Goal: Task Accomplishment & Management: Manage account settings

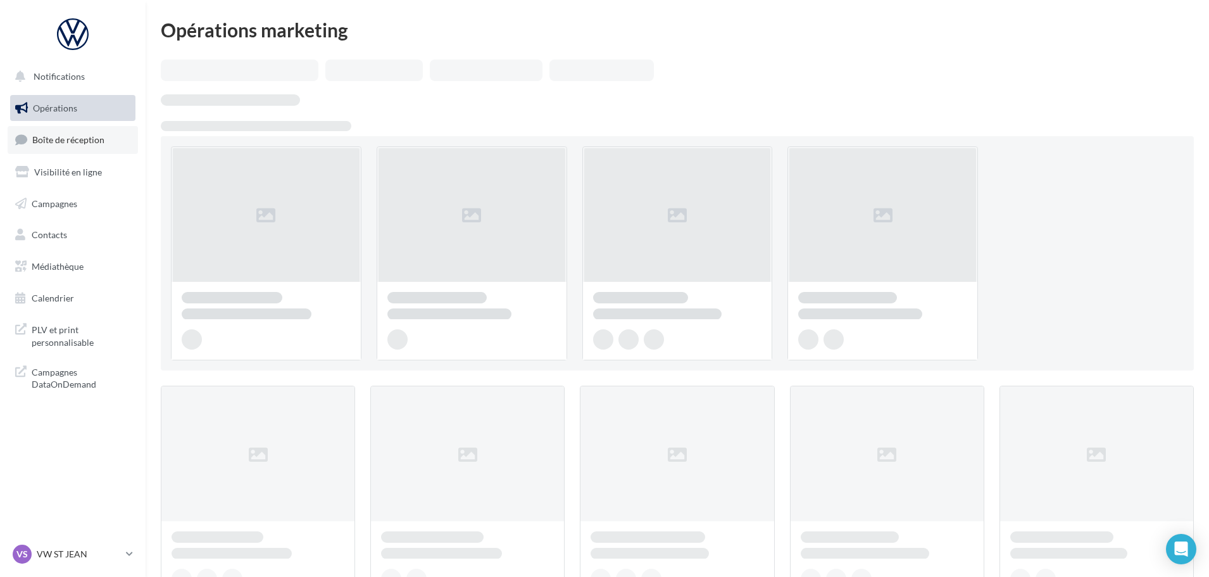
click at [74, 138] on span "Boîte de réception" at bounding box center [68, 139] width 72 height 11
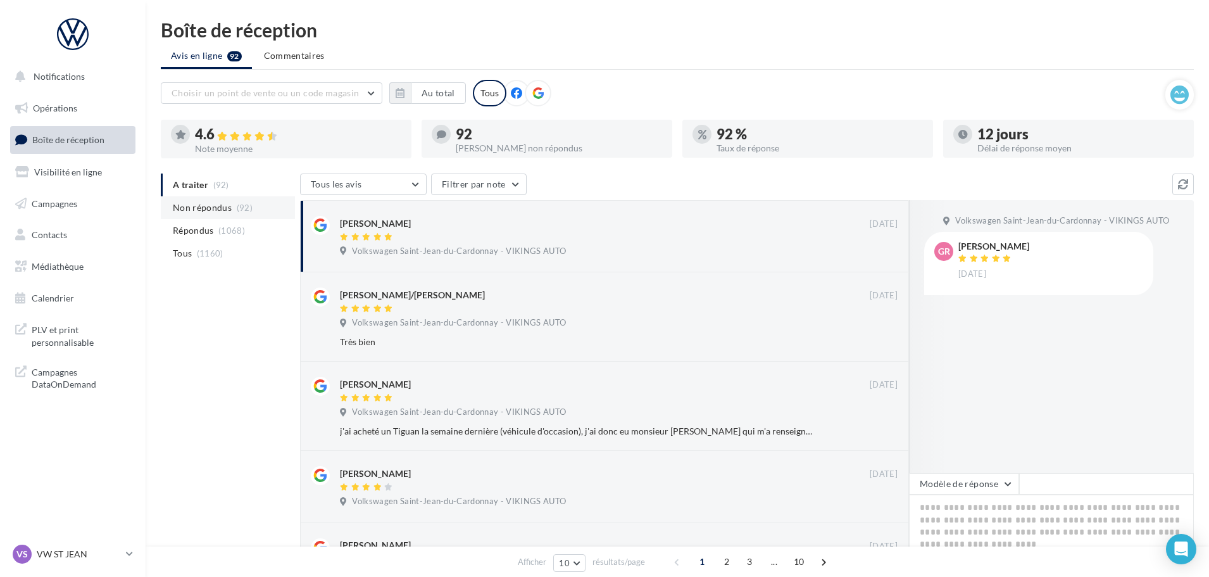
click at [207, 208] on span "Non répondus" at bounding box center [202, 207] width 59 height 13
click at [57, 559] on p "VW ST JEAN" at bounding box center [79, 554] width 84 height 13
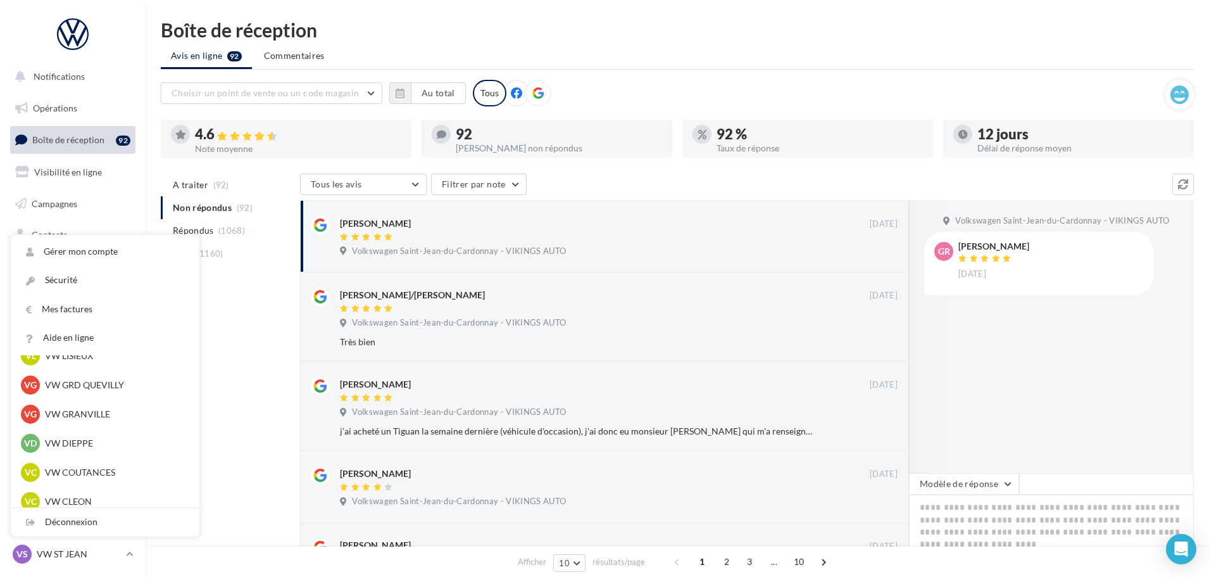
scroll to position [281, 0]
click at [84, 501] on p "VW CLEON" at bounding box center [114, 502] width 139 height 13
